Goal: Find specific page/section

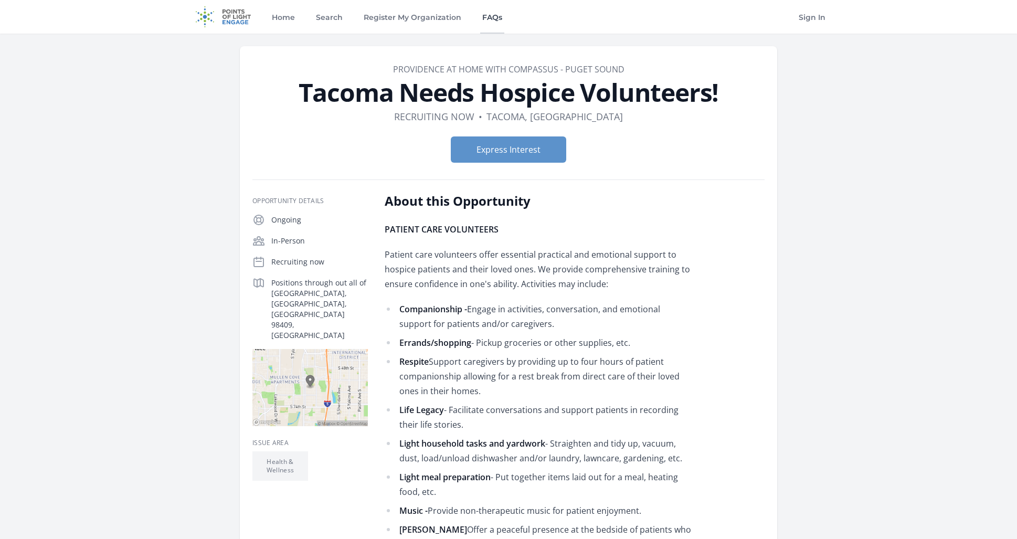
click at [493, 18] on link "FAQs" at bounding box center [492, 17] width 24 height 34
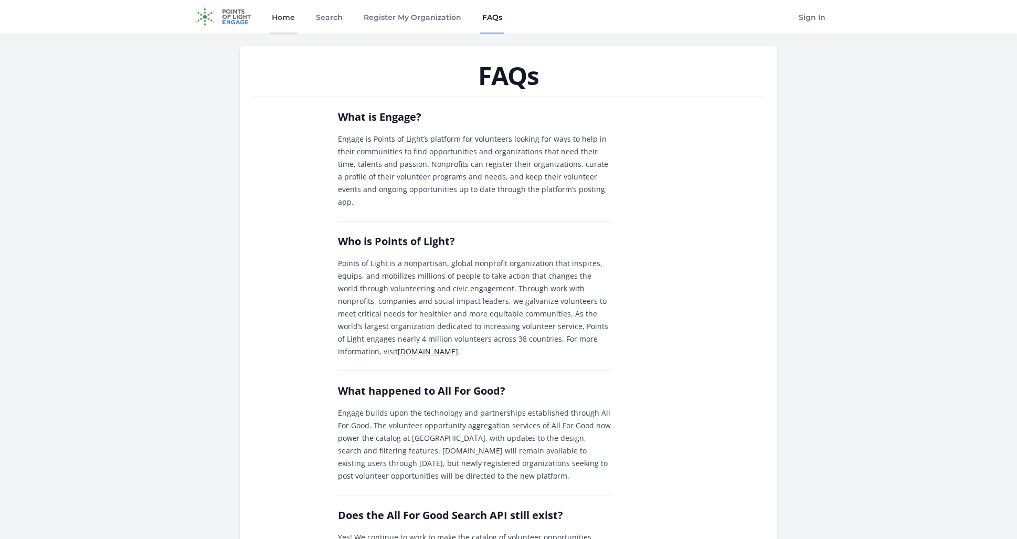
click at [279, 17] on link "Home" at bounding box center [283, 17] width 27 height 34
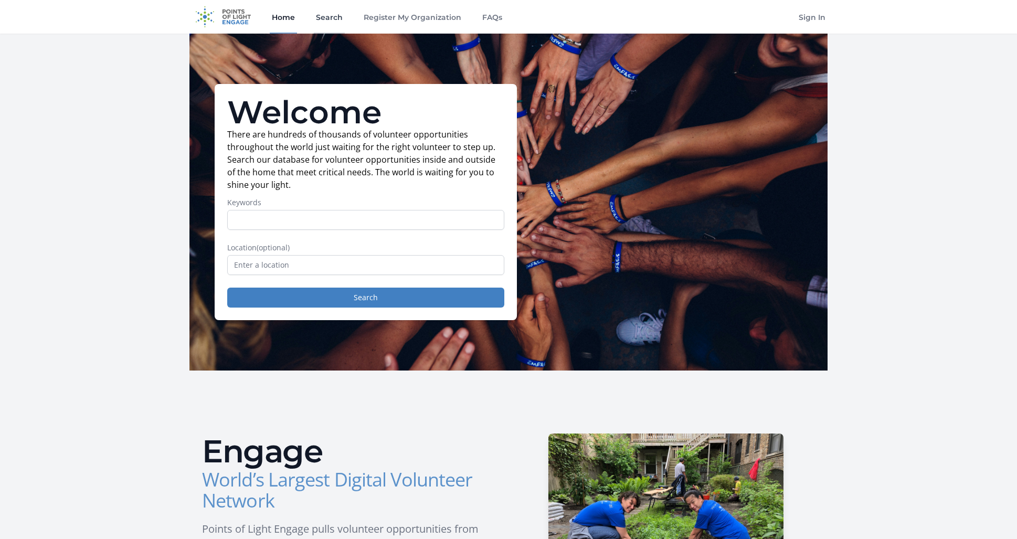
click at [326, 16] on link "Search" at bounding box center [329, 17] width 31 height 34
